Goal: Book appointment/travel/reservation

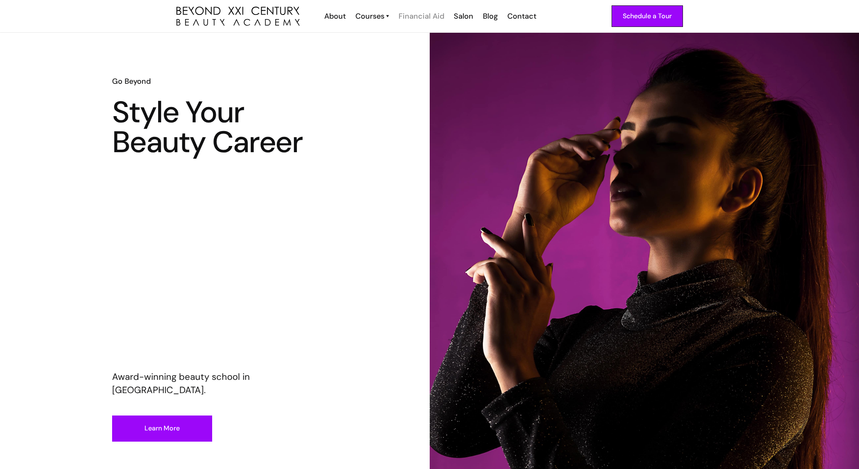
click at [420, 17] on div "Financial Aid" at bounding box center [421, 16] width 46 height 11
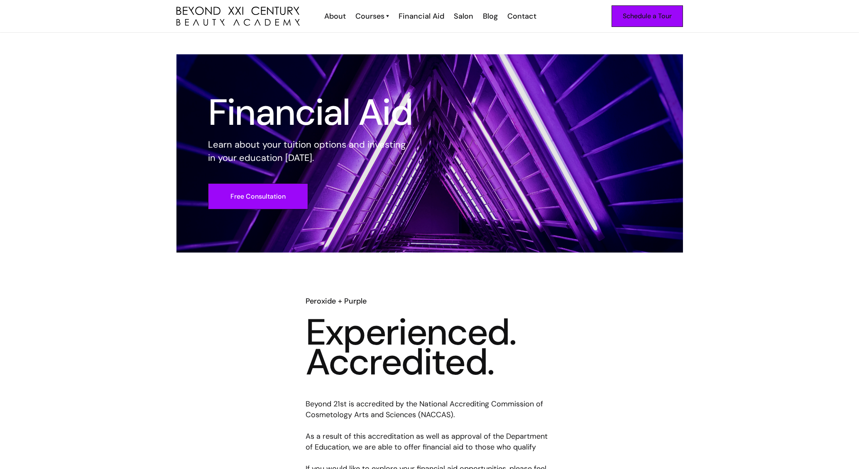
click at [639, 17] on div "Schedule a Tour" at bounding box center [646, 16] width 49 height 11
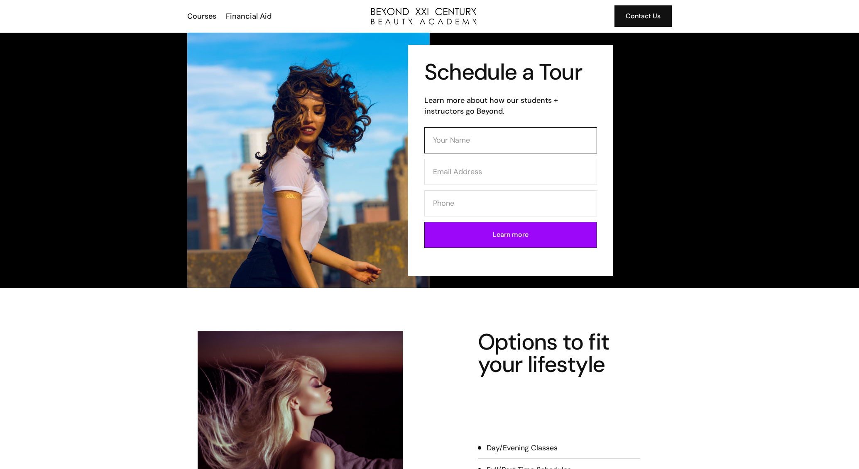
click at [456, 137] on input "Contact Form" at bounding box center [510, 140] width 173 height 26
type input "Jazzmine Palacios"
type input "626-506-5178"
click at [457, 167] on input "Contact Form" at bounding box center [510, 172] width 173 height 26
type input "jjpalacios"
